Goal: Transaction & Acquisition: Purchase product/service

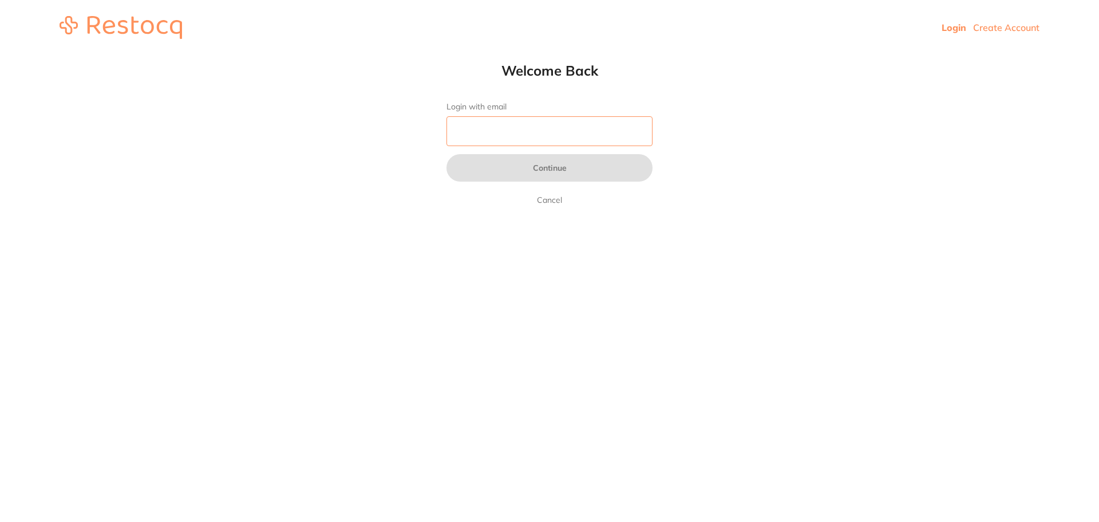
click at [584, 122] on input "Login with email" at bounding box center [550, 131] width 206 height 30
type input "[EMAIL_ADDRESS][DOMAIN_NAME]"
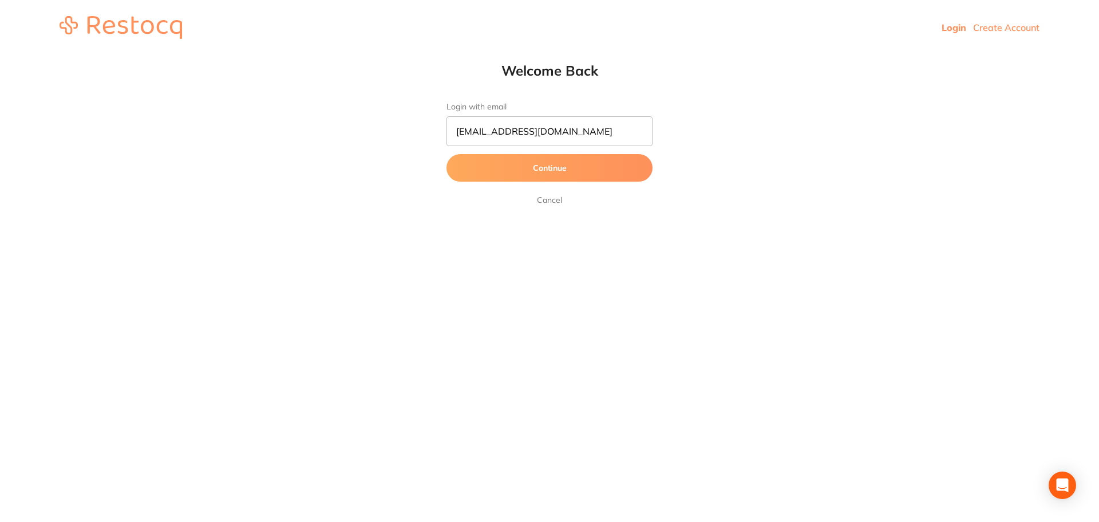
click at [568, 167] on button "Continue" at bounding box center [550, 167] width 206 height 27
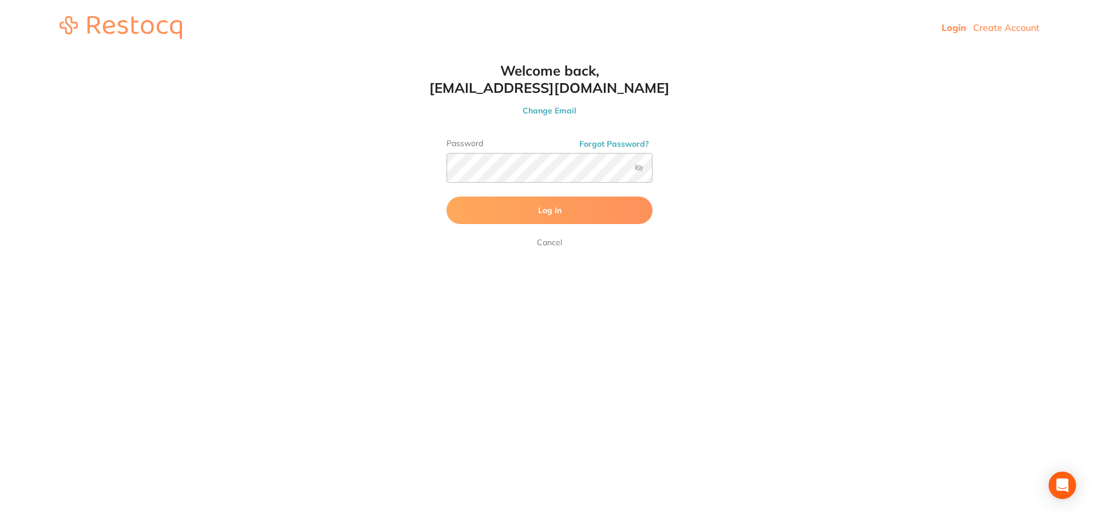
click at [562, 215] on button "Log In" at bounding box center [550, 209] width 206 height 27
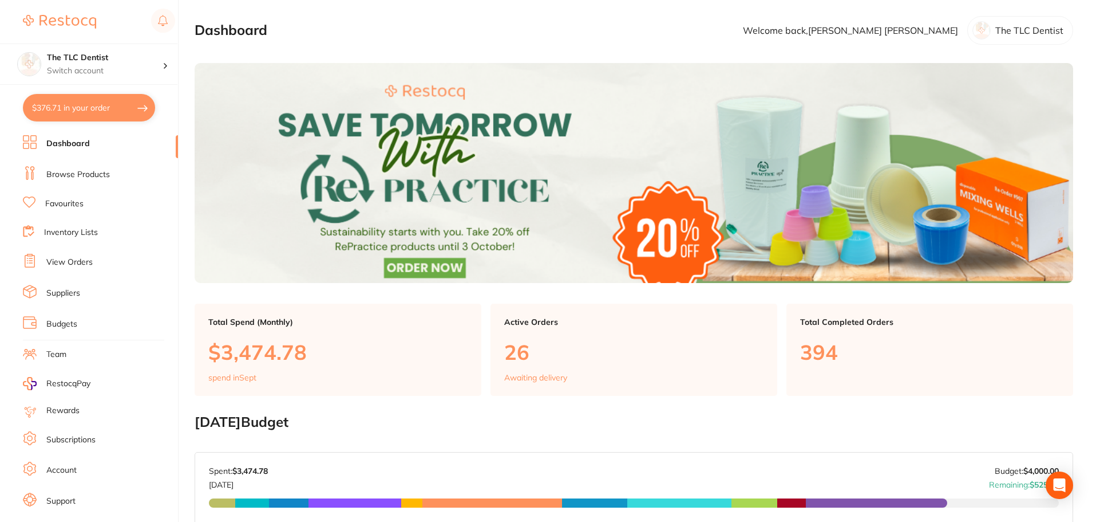
click at [111, 105] on button "$376.71 in your order" at bounding box center [89, 107] width 132 height 27
checkbox input "true"
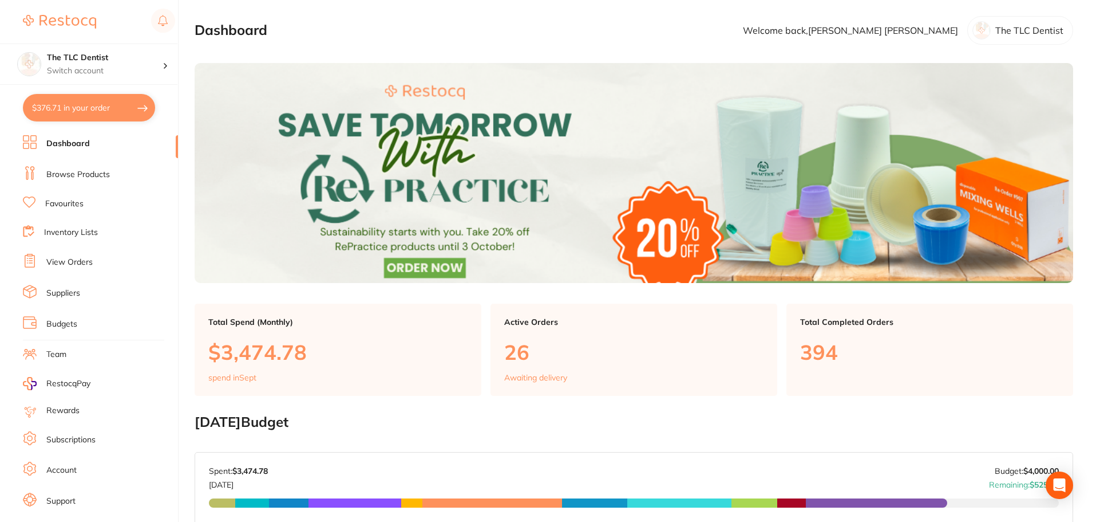
checkbox input "true"
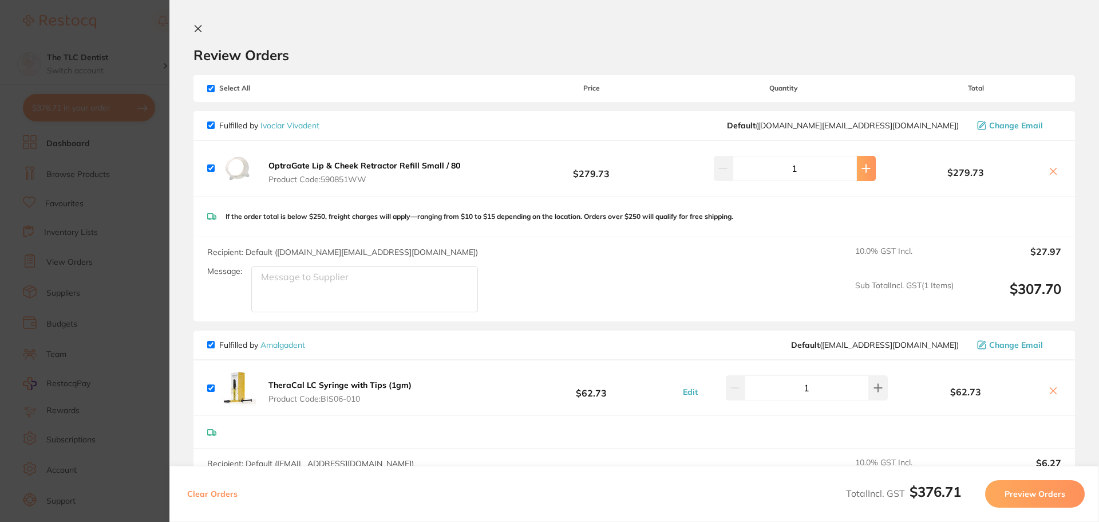
click at [862, 172] on icon at bounding box center [865, 167] width 7 height 7
type input "2"
click at [207, 343] on input "checkbox" at bounding box center [210, 344] width 7 height 7
checkbox input "false"
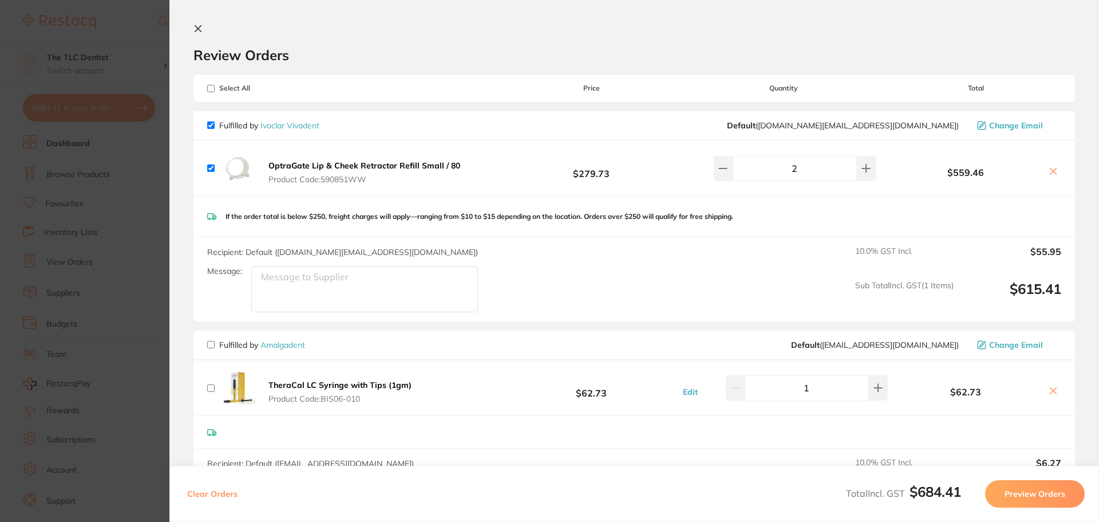
checkbox input "false"
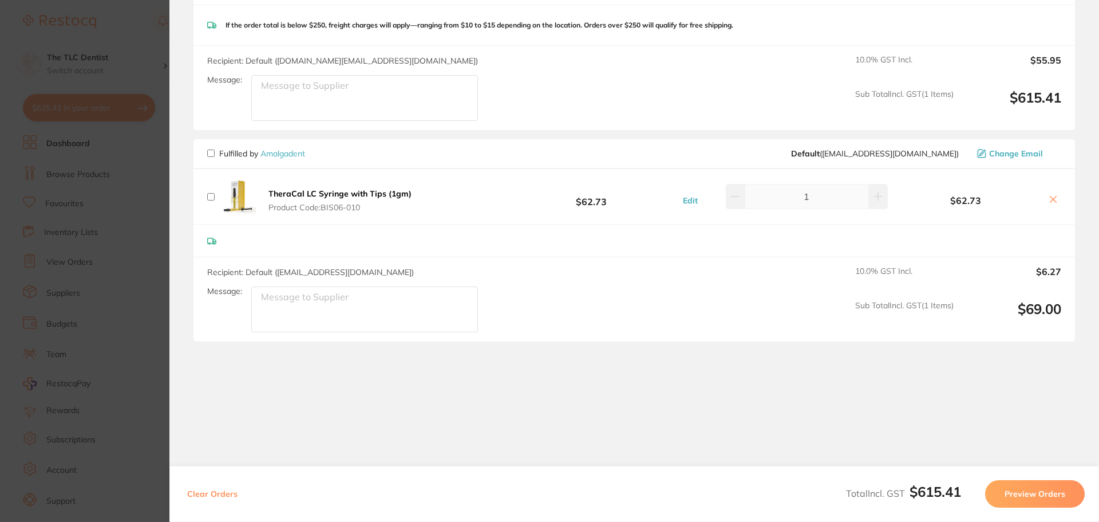
click at [1021, 501] on button "Preview Orders" at bounding box center [1035, 493] width 100 height 27
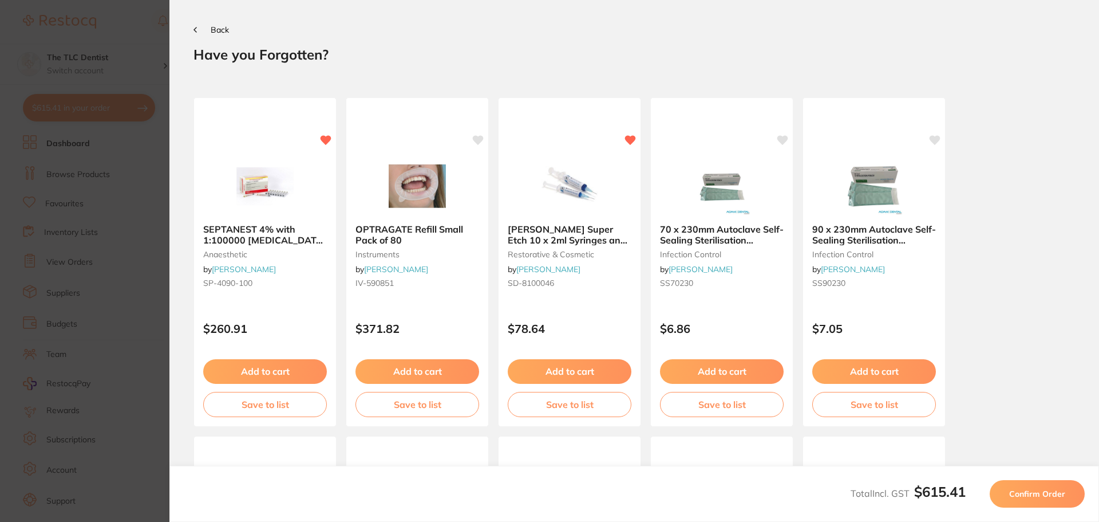
click at [1023, 496] on span "Confirm Order" at bounding box center [1037, 493] width 56 height 10
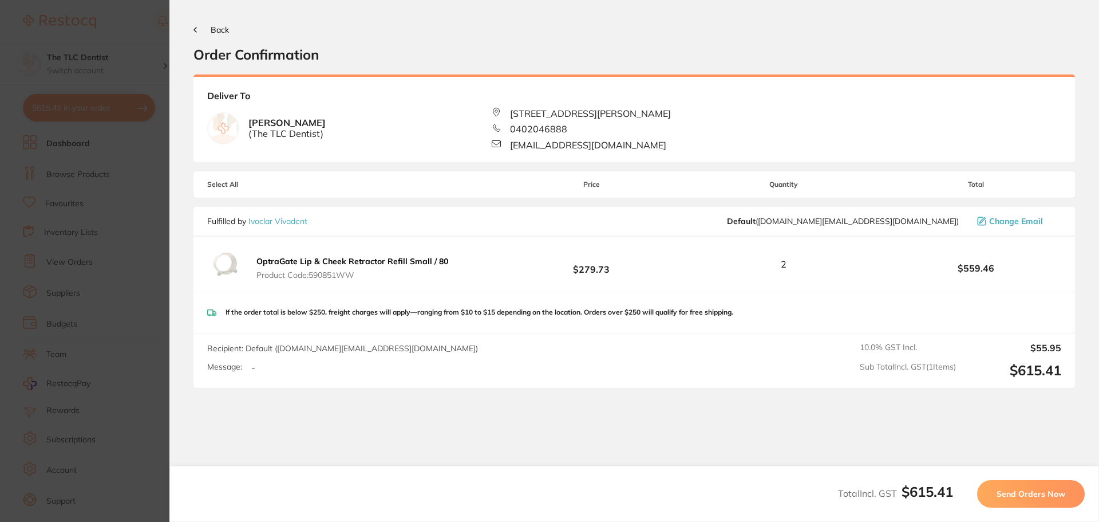
click at [1050, 493] on span "Send Orders Now" at bounding box center [1031, 493] width 69 height 10
